Goal: Task Accomplishment & Management: Use online tool/utility

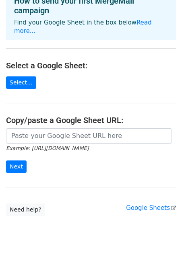
scroll to position [57, 0]
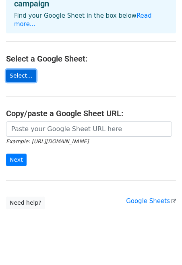
click at [20, 70] on link "Select..." at bounding box center [21, 76] width 30 height 12
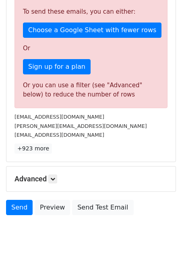
scroll to position [237, 0]
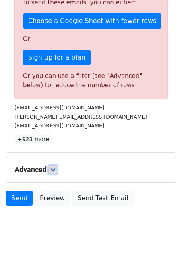
click at [55, 168] on icon at bounding box center [52, 170] width 5 height 5
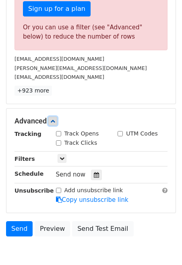
scroll to position [293, 0]
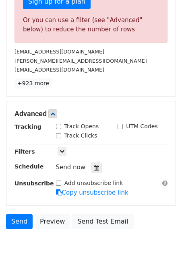
click at [58, 124] on input "Track Opens" at bounding box center [58, 126] width 5 height 5
checkbox input "true"
click at [58, 133] on input "Track Clicks" at bounding box center [58, 135] width 5 height 5
checkbox input "true"
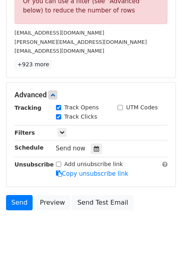
scroll to position [313, 0]
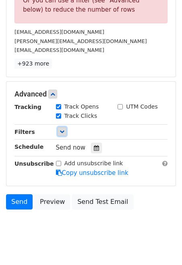
click at [61, 129] on icon at bounding box center [62, 131] width 5 height 5
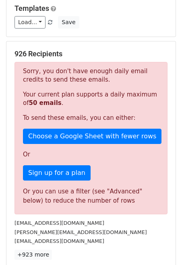
scroll to position [95, 0]
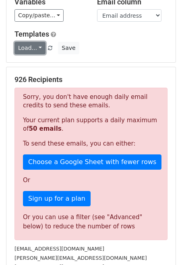
click at [37, 42] on link "Load..." at bounding box center [30, 48] width 31 height 12
